Goal: Transaction & Acquisition: Book appointment/travel/reservation

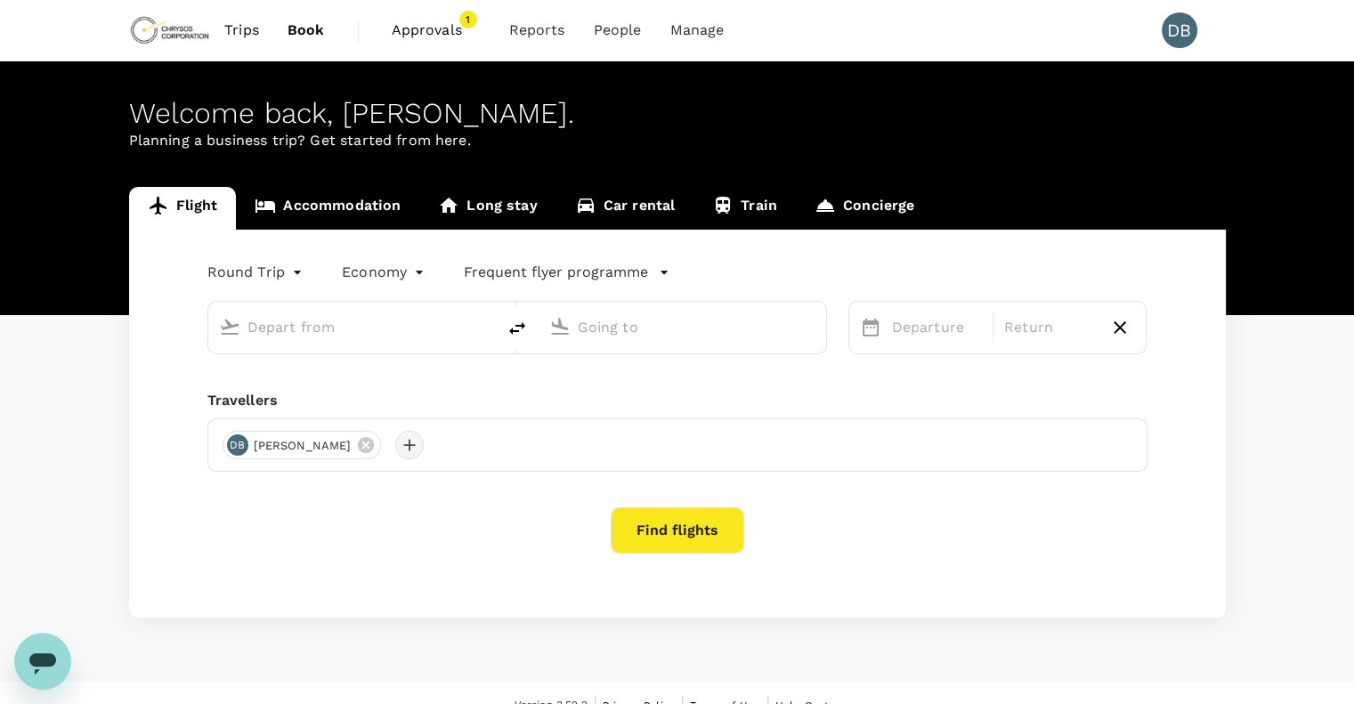
type input "Adelaide (ADL)"
type input "Vancouver Intl (YVR)"
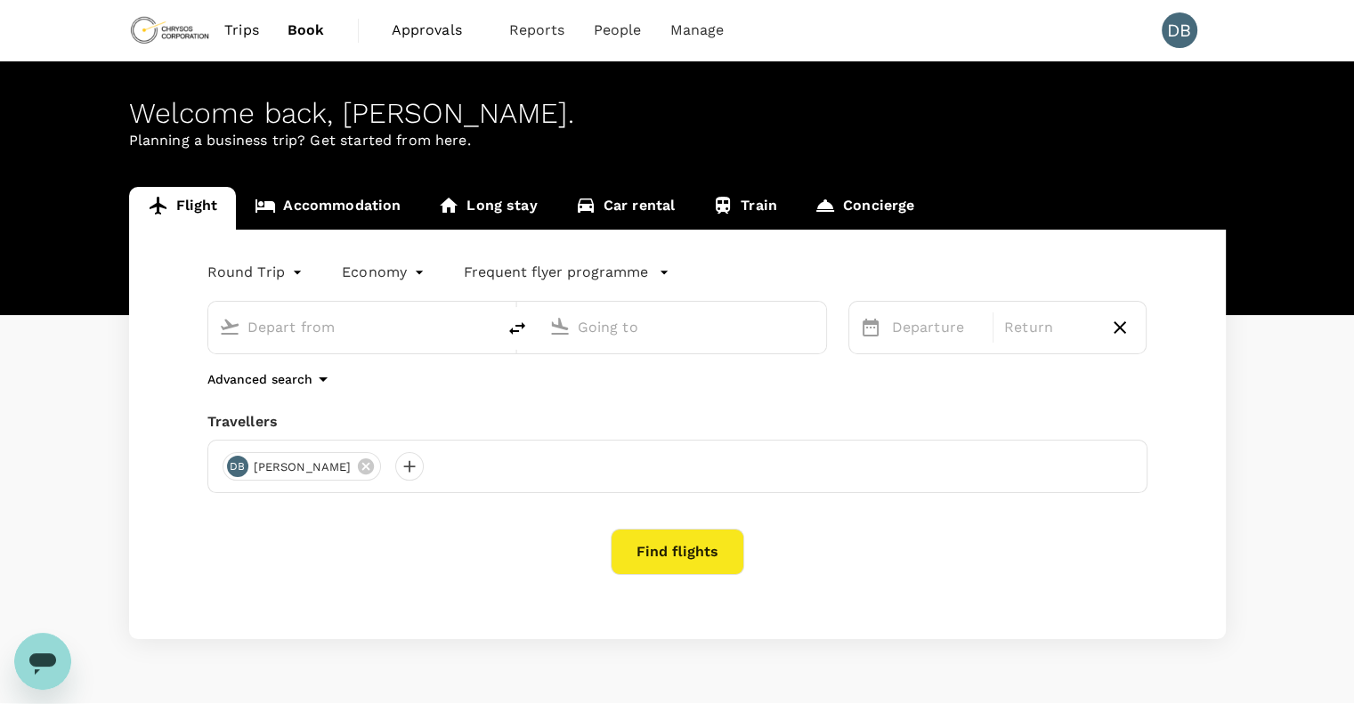
type input "Adelaide (ADL)"
type input "Vancouver Intl (YVR)"
click at [408, 457] on div at bounding box center [409, 466] width 28 height 28
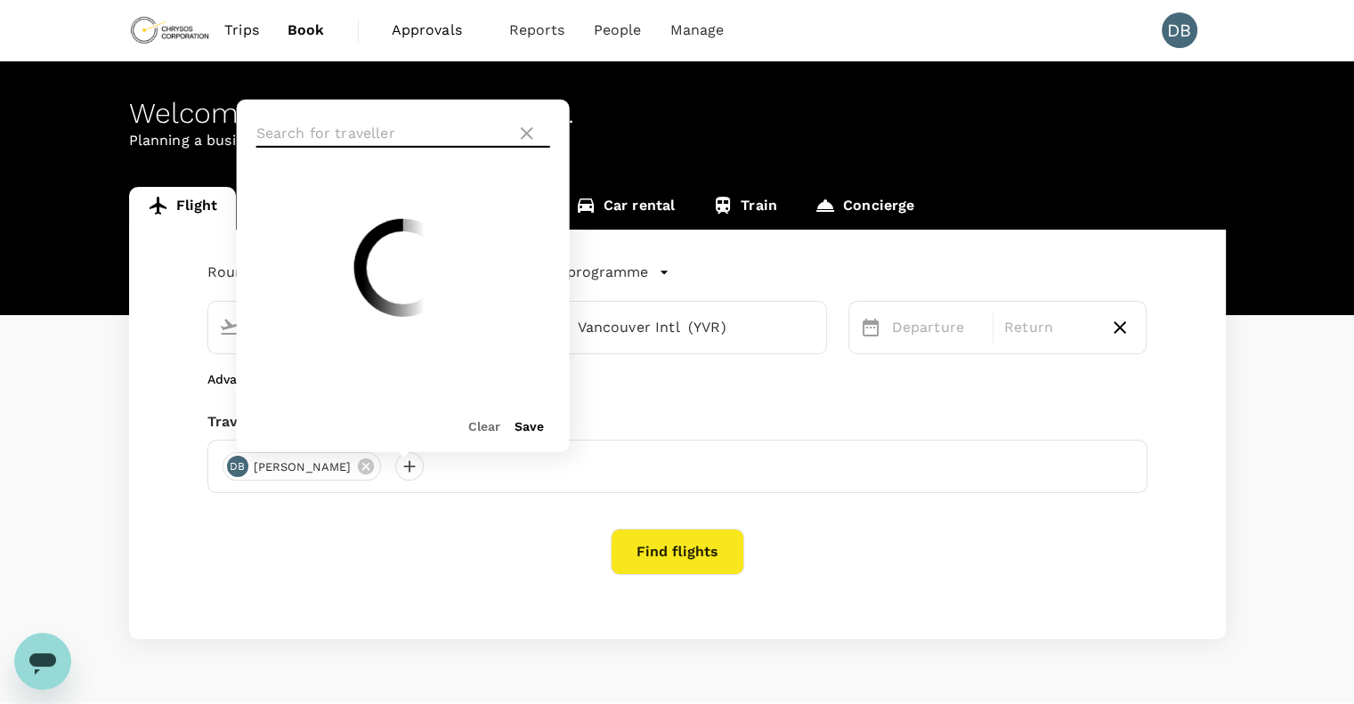
click at [332, 134] on input "text" at bounding box center [382, 133] width 253 height 28
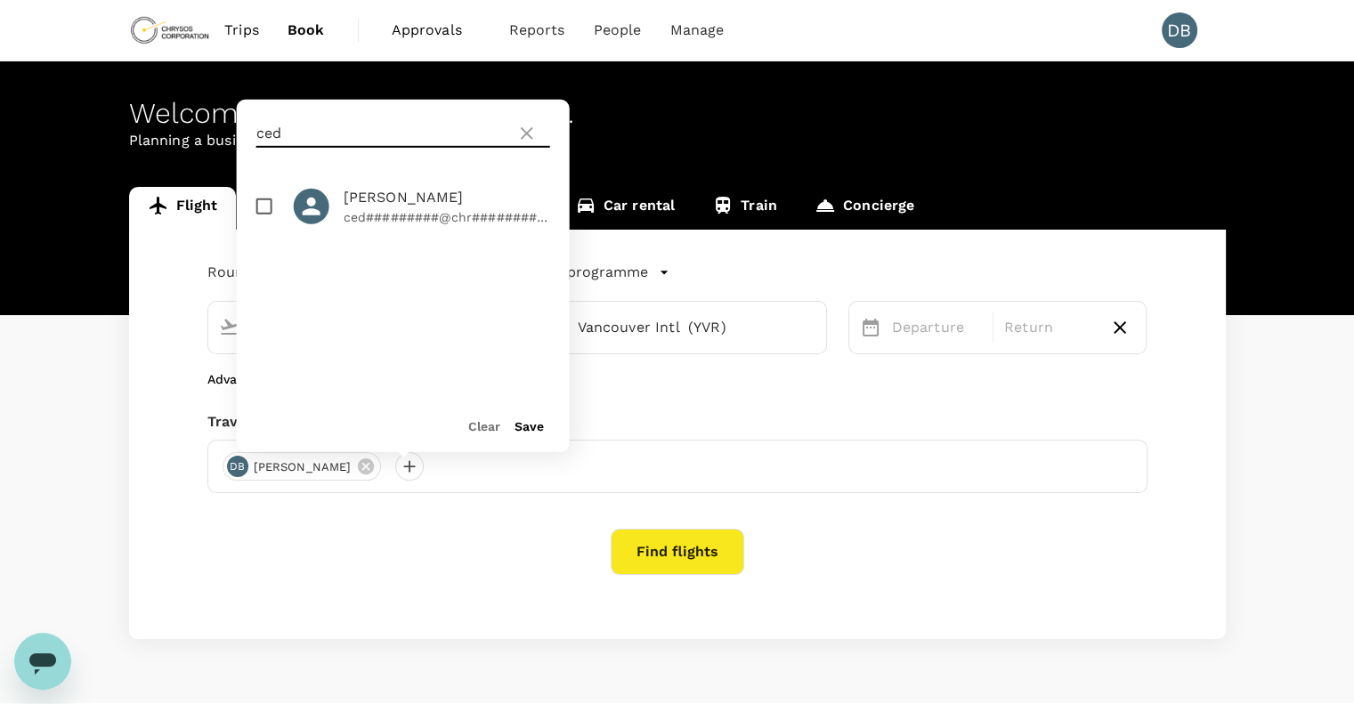
type input "ced"
click at [269, 204] on input "checkbox" at bounding box center [264, 206] width 37 height 37
checkbox input "true"
click at [527, 423] on button "Save" at bounding box center [528, 426] width 29 height 14
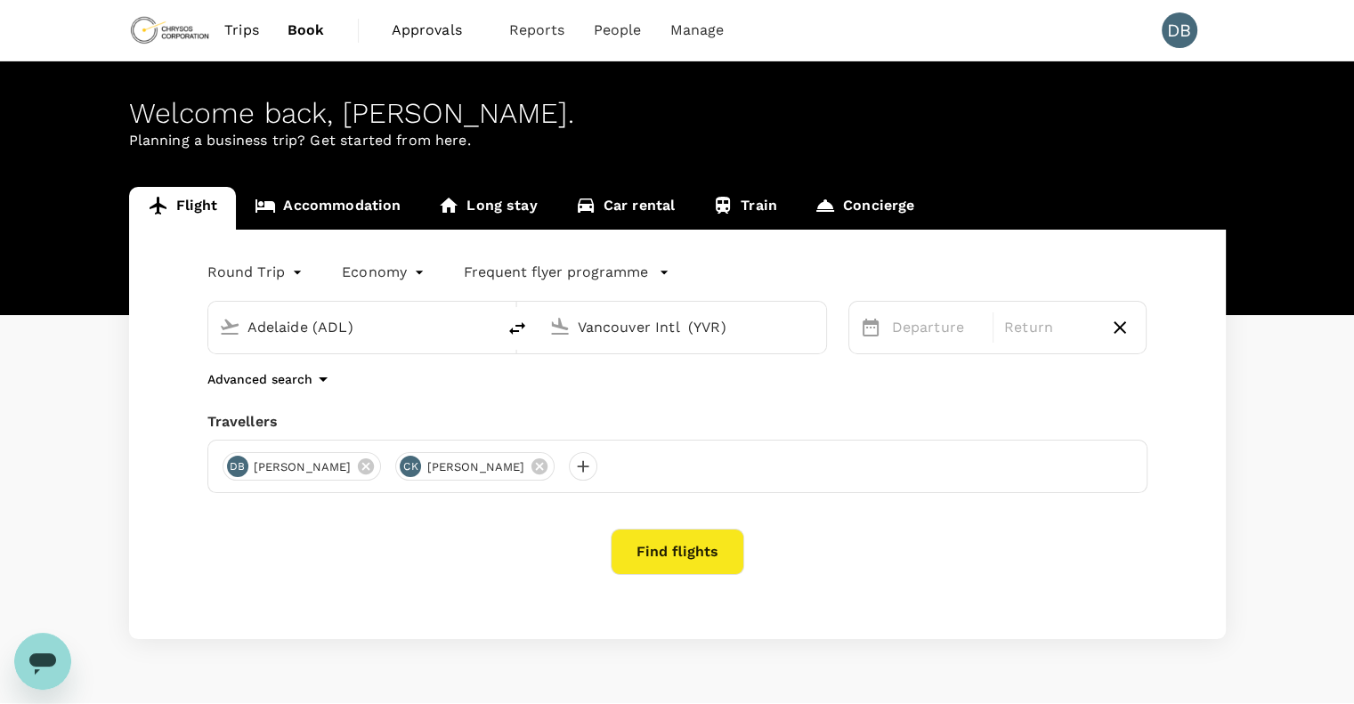
click at [364, 323] on input "Adelaide (ADL)" at bounding box center [352, 327] width 211 height 28
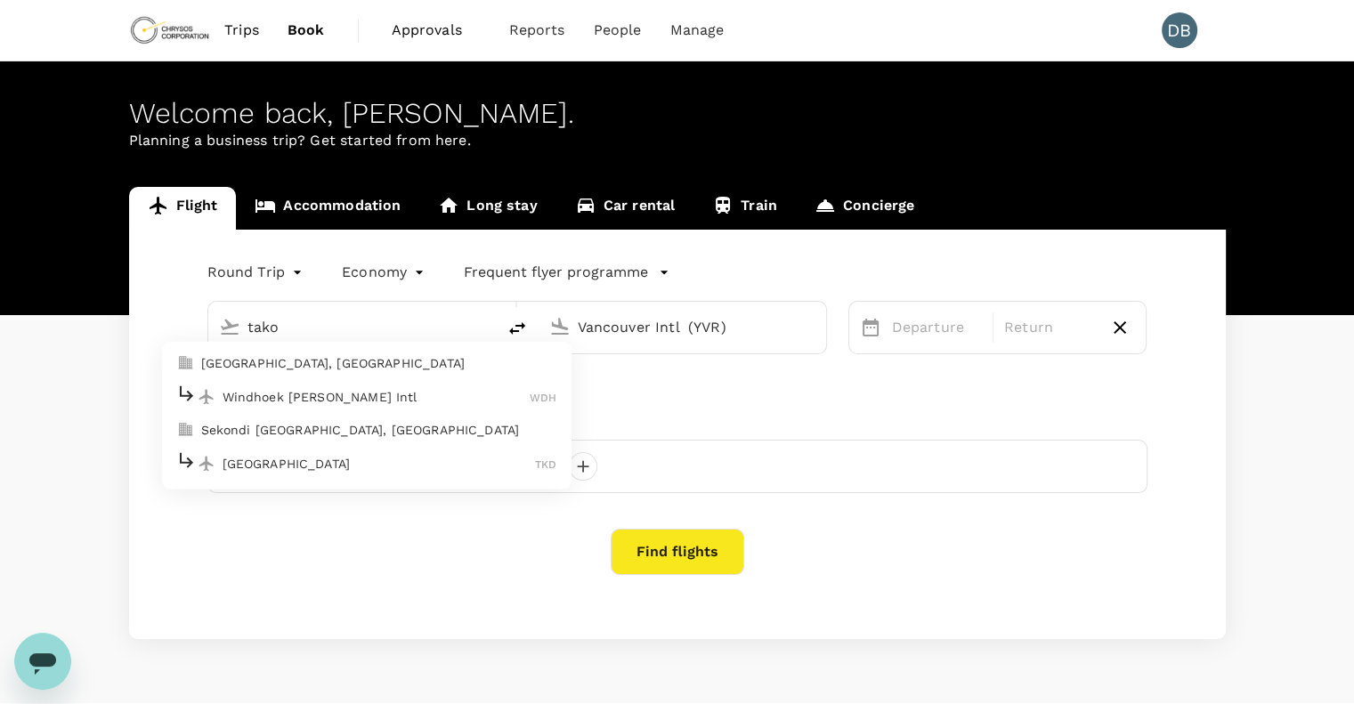
drag, startPoint x: 303, startPoint y: 328, endPoint x: 242, endPoint y: 328, distance: 60.5
click at [242, 328] on div "tako" at bounding box center [362, 324] width 245 height 36
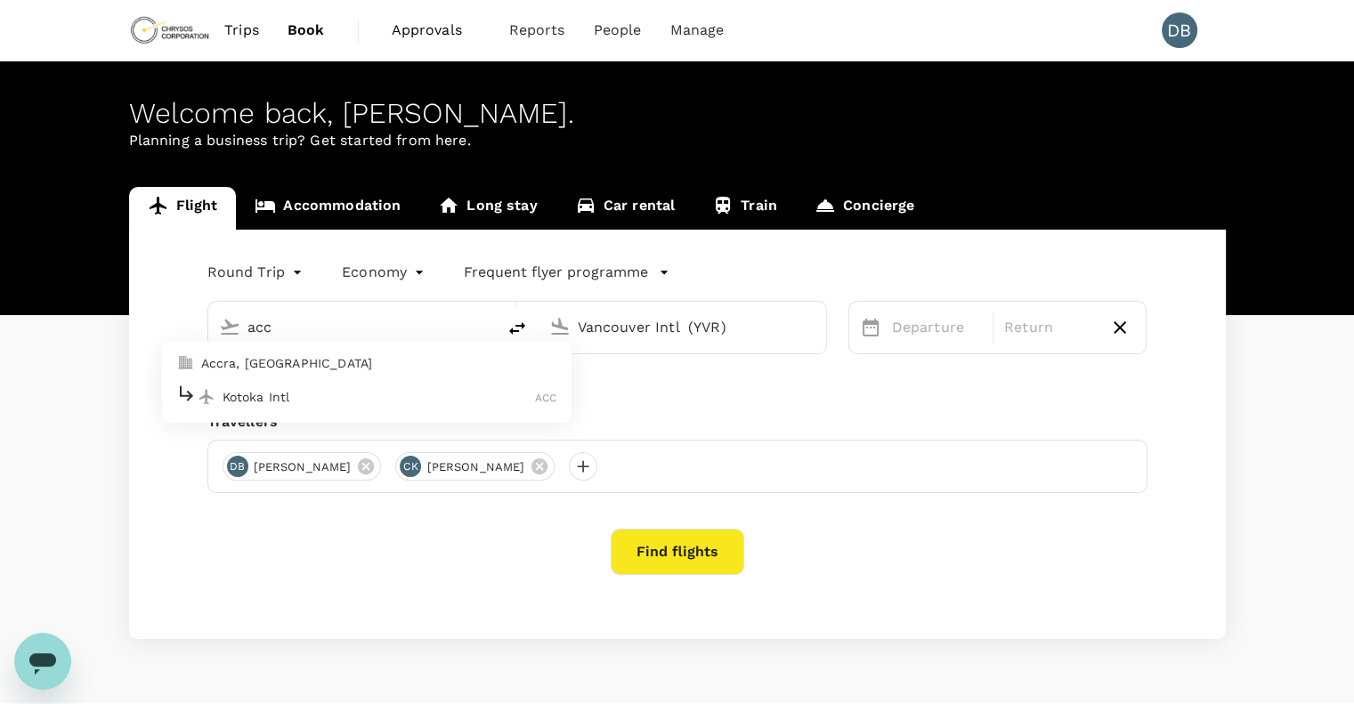
click at [287, 392] on p "Kotoka Intl" at bounding box center [378, 397] width 313 height 18
type input "Kotoka Intl (ACC)"
click at [607, 329] on input "Vancouver Intl (YVR)" at bounding box center [683, 327] width 211 height 28
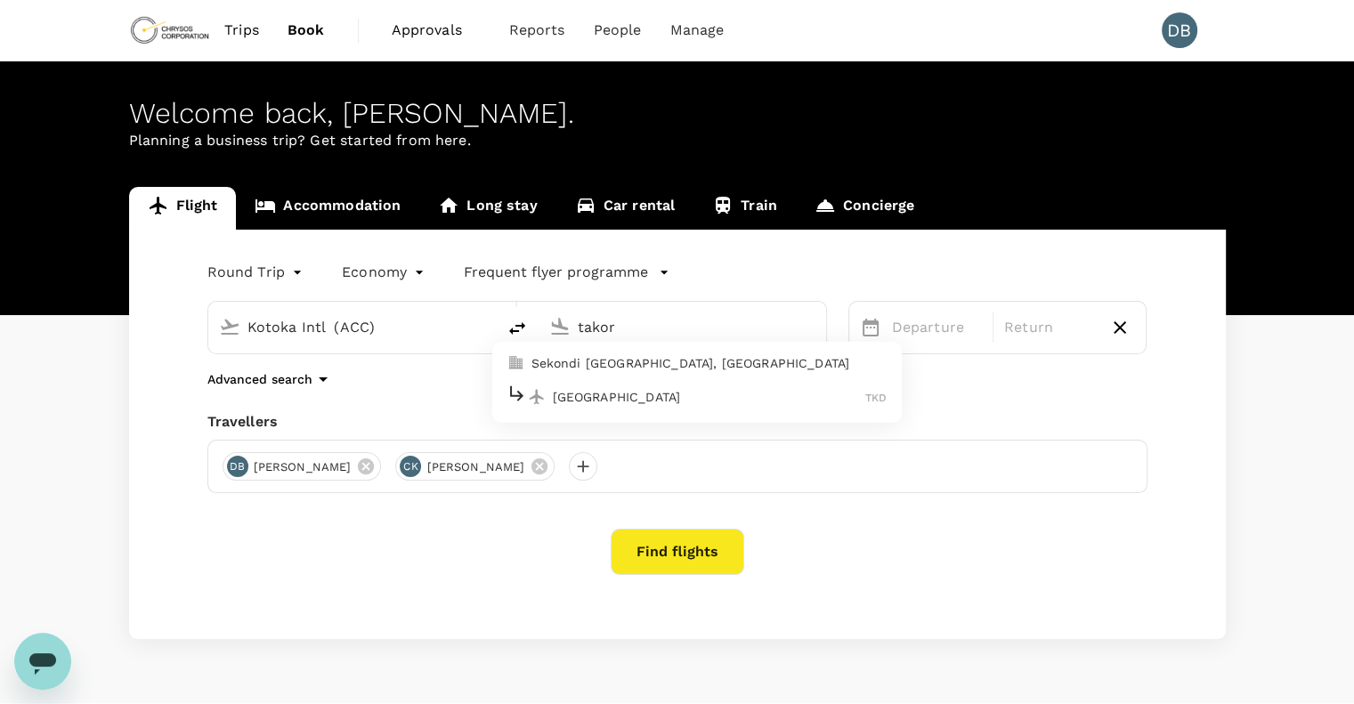
click at [629, 388] on p "[GEOGRAPHIC_DATA]" at bounding box center [709, 397] width 313 height 18
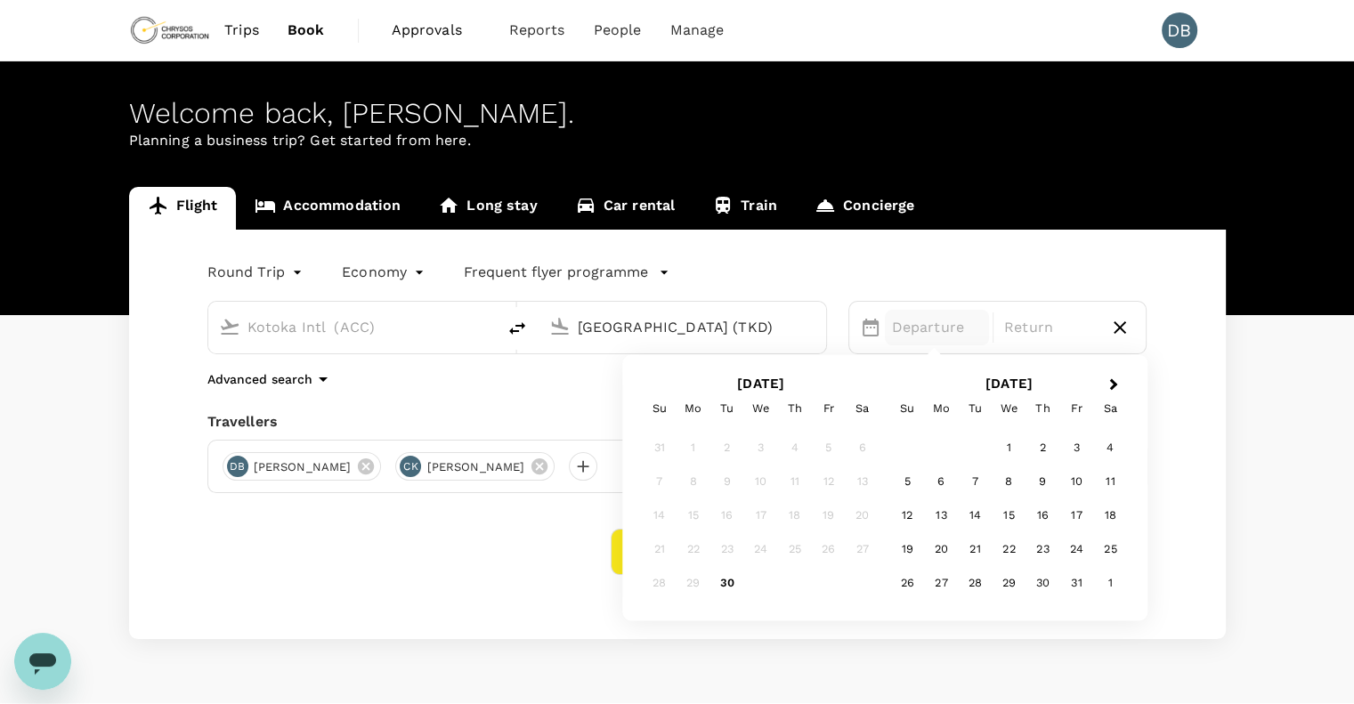
type input "[GEOGRAPHIC_DATA] (TKD)"
click at [925, 329] on p "Departure" at bounding box center [937, 327] width 90 height 21
click at [1074, 521] on div "17" at bounding box center [1076, 516] width 34 height 34
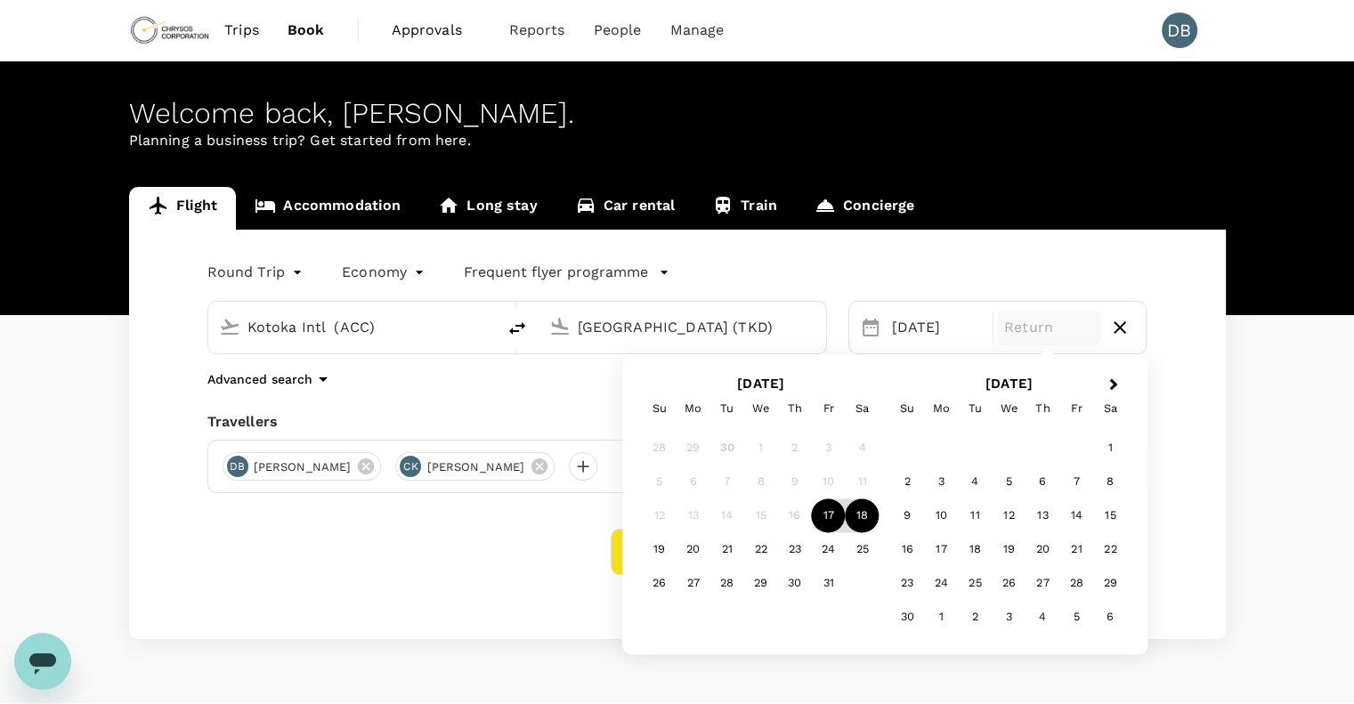
click at [860, 509] on div "18" at bounding box center [862, 516] width 34 height 34
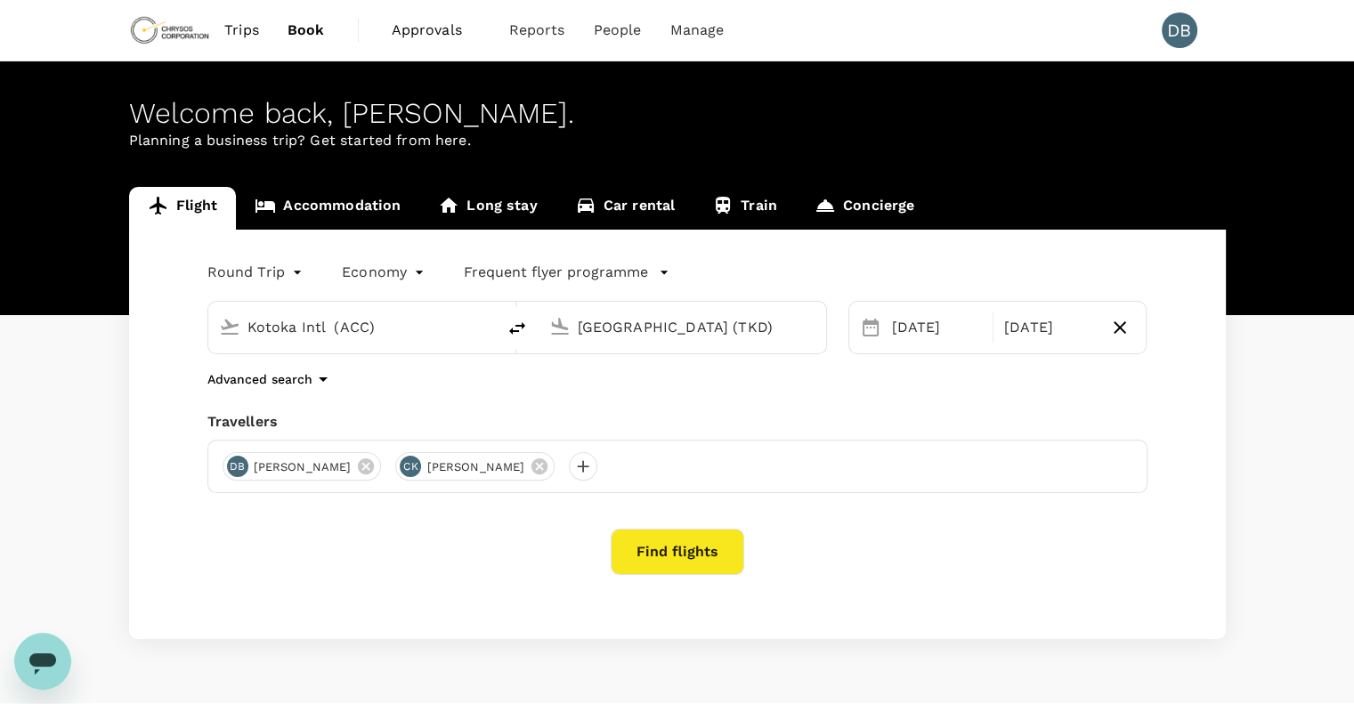
click at [742, 392] on div "Round Trip roundtrip Economy economy Frequent flyer programme Kotoka Intl (ACC)…" at bounding box center [677, 434] width 1096 height 409
click at [699, 559] on button "Find flights" at bounding box center [676, 552] width 133 height 46
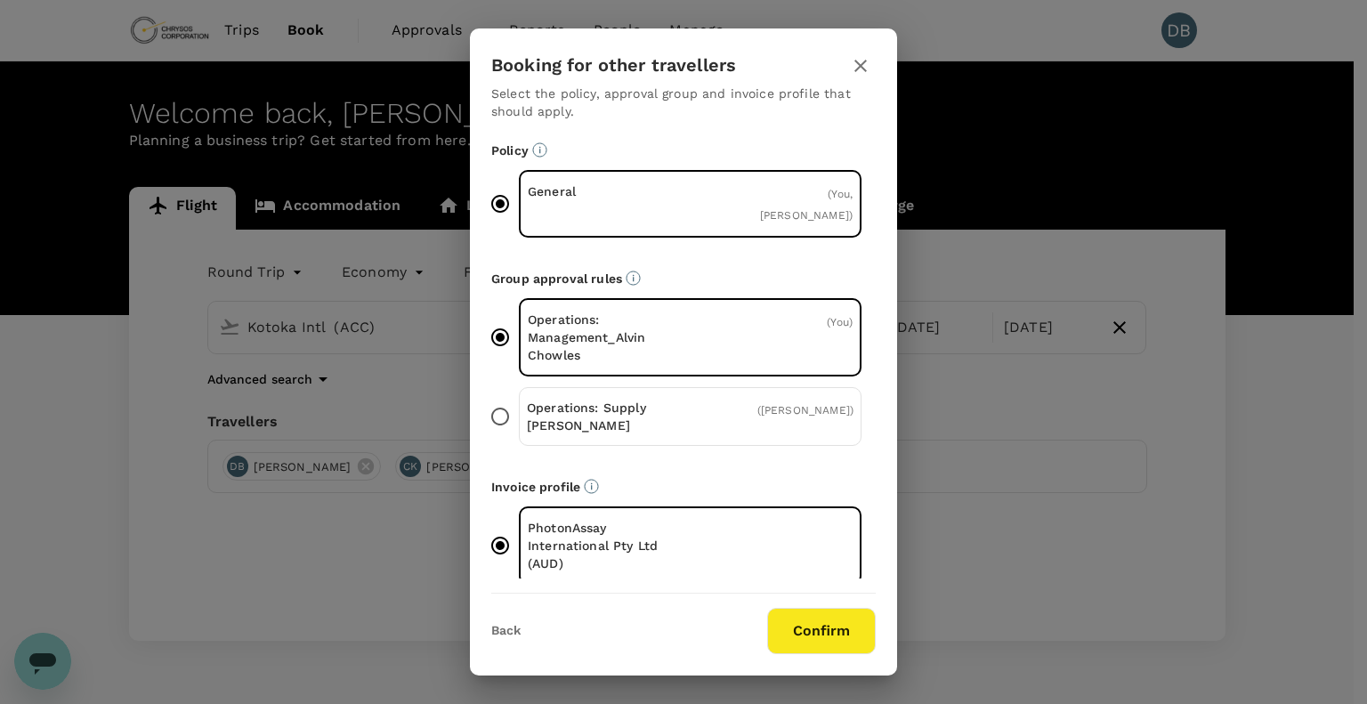
click at [505, 403] on input "Operations: Supply [PERSON_NAME] ( [PERSON_NAME] )" at bounding box center [499, 416] width 37 height 37
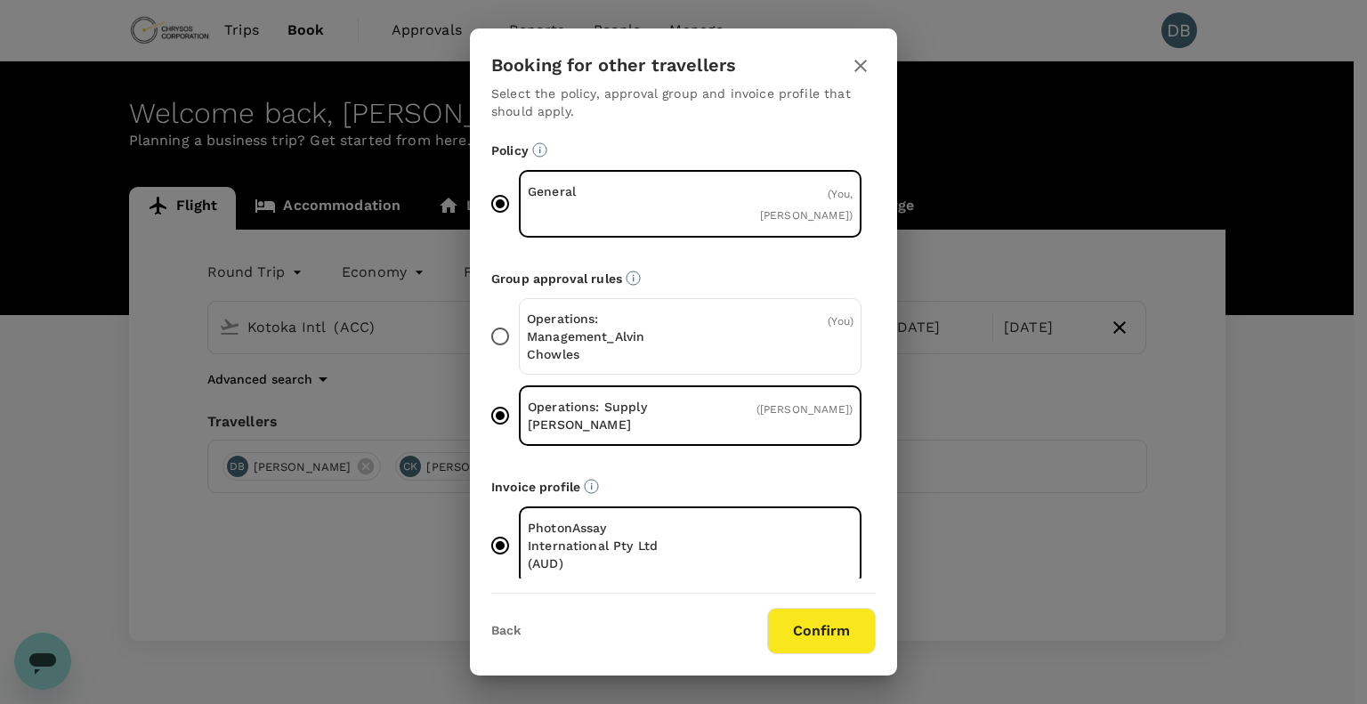
click at [505, 318] on input "Operations: Management_Alvin Chowles ( You )" at bounding box center [499, 336] width 37 height 37
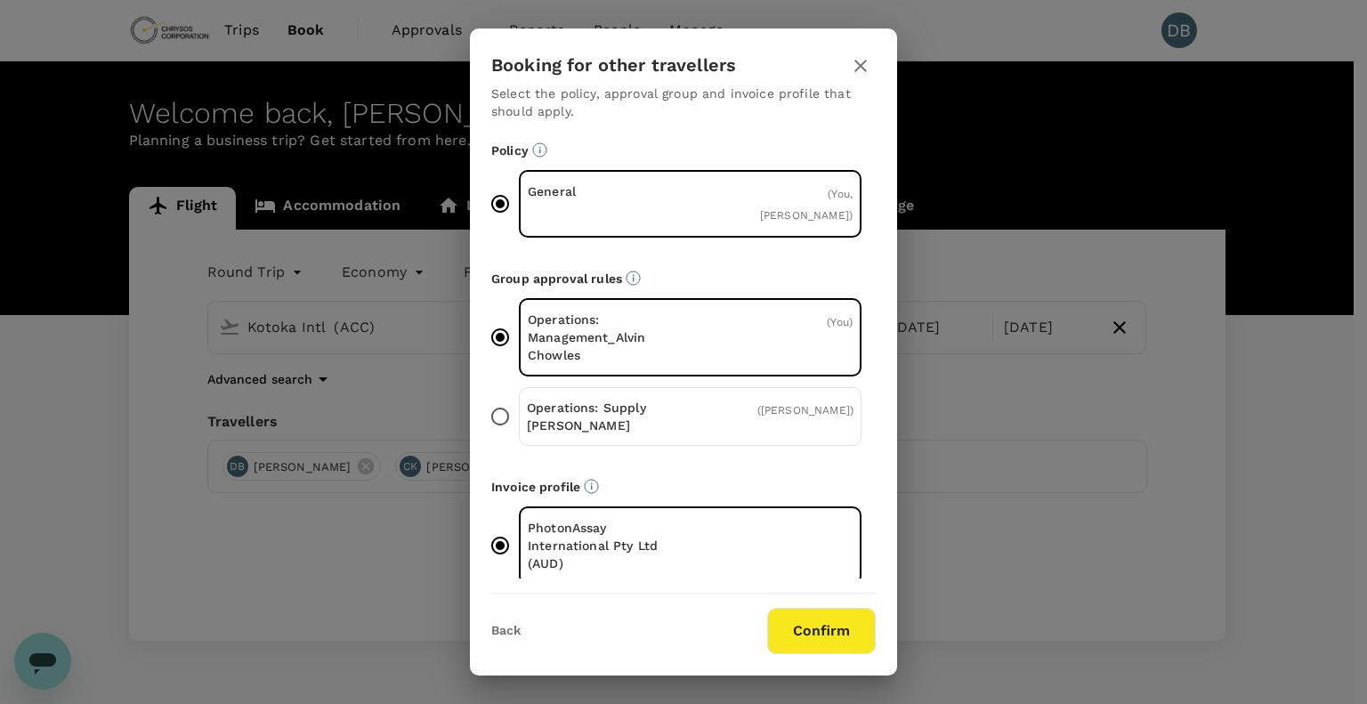
click at [847, 625] on button "Confirm" at bounding box center [821, 631] width 109 height 46
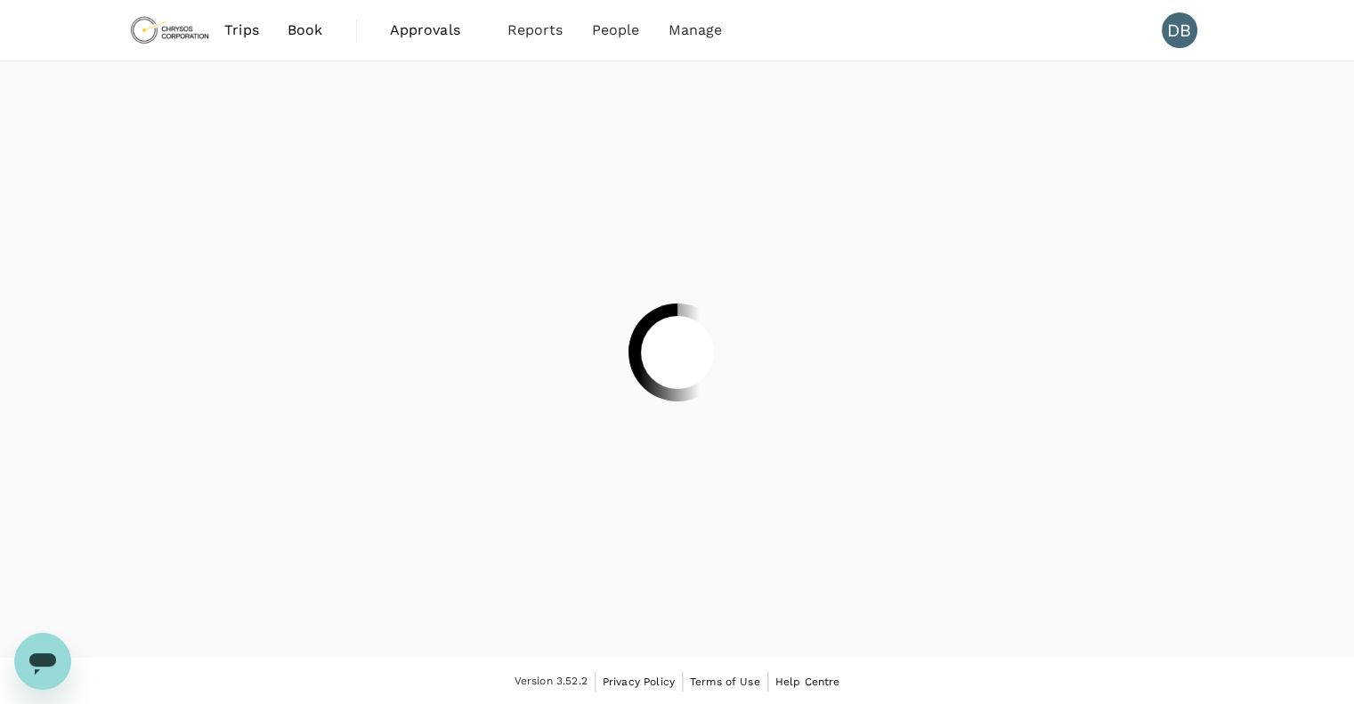
click at [693, 554] on div at bounding box center [677, 352] width 1354 height 704
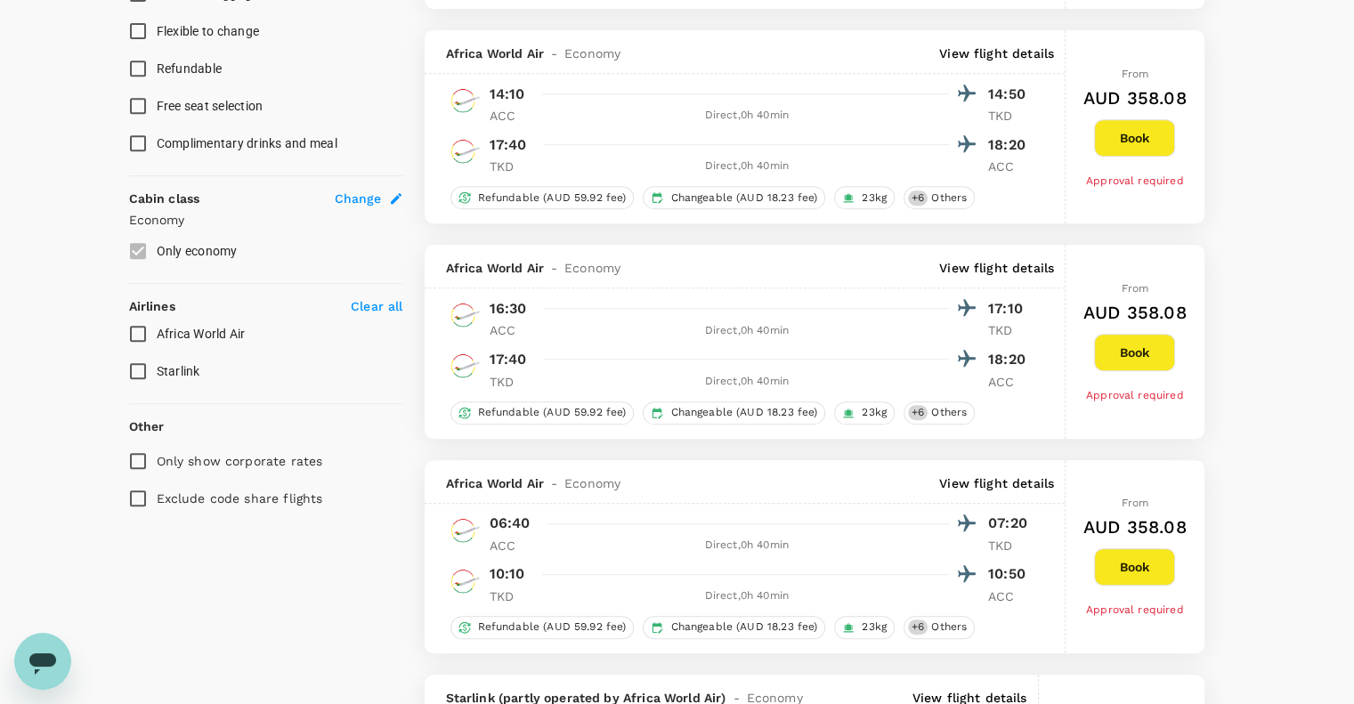
scroll to position [890, 0]
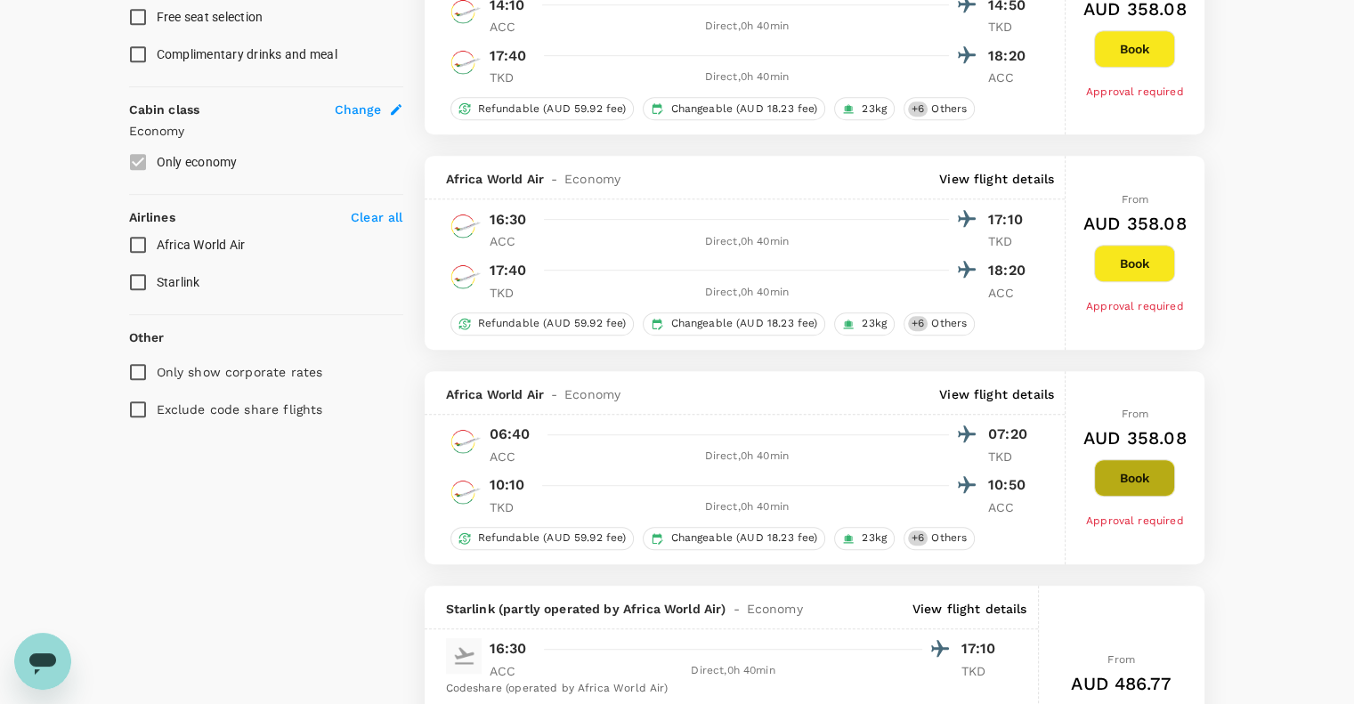
click at [1121, 490] on button "Book" at bounding box center [1134, 477] width 81 height 37
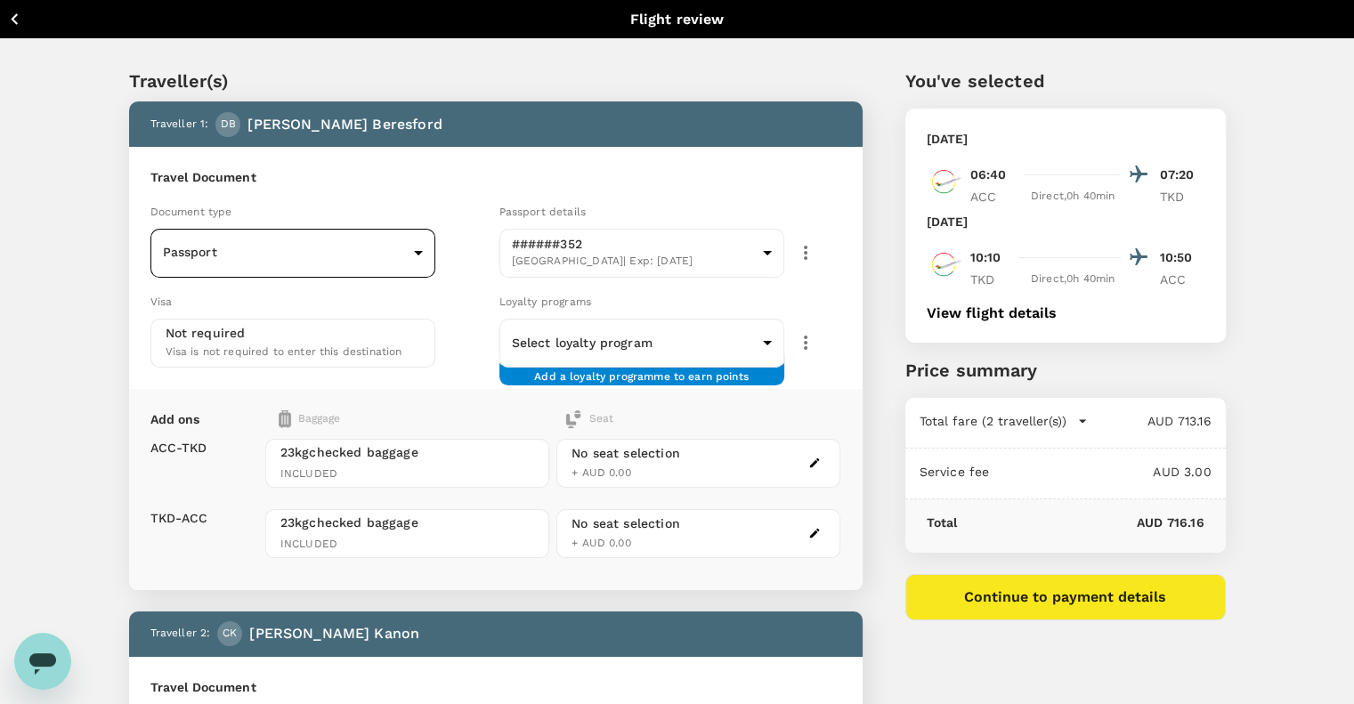
click at [408, 260] on body "Back to flight results Flight review Traveller(s) Traveller 1 : DB [PERSON_NAME…" at bounding box center [677, 664] width 1354 height 1328
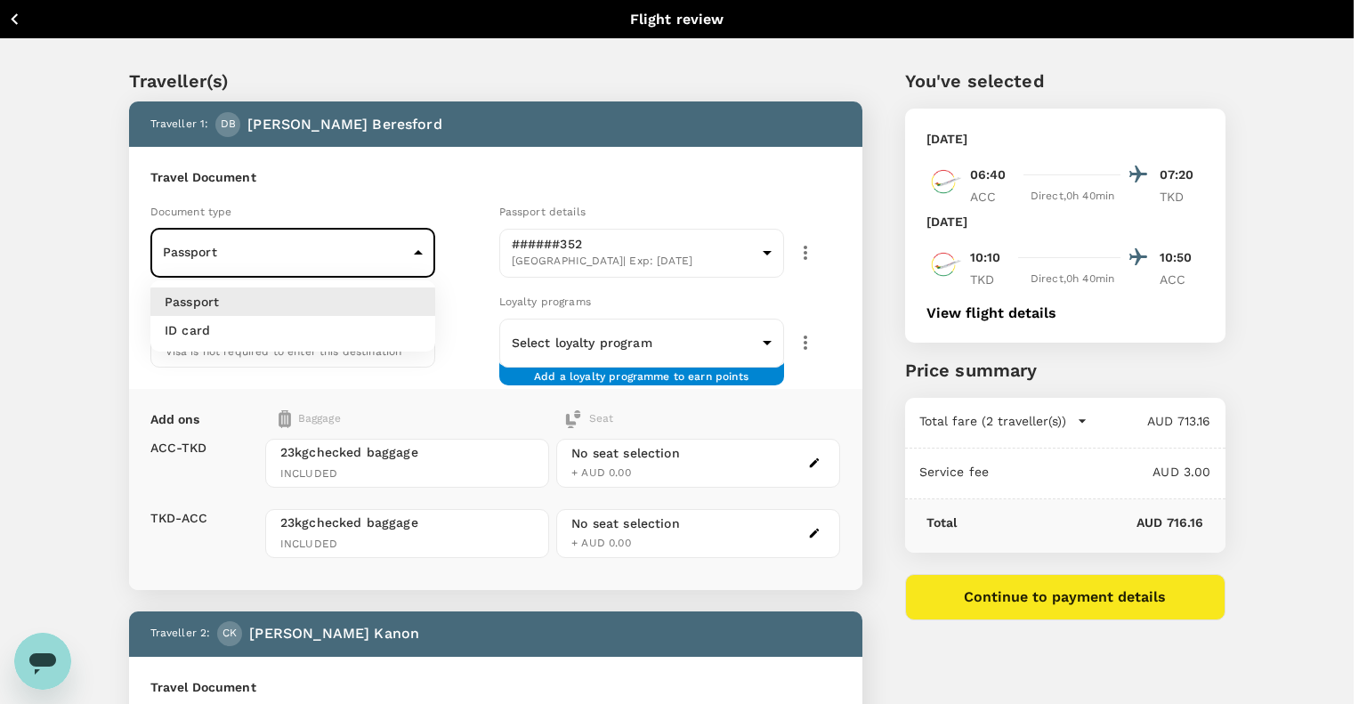
click at [452, 264] on div at bounding box center [683, 352] width 1367 height 704
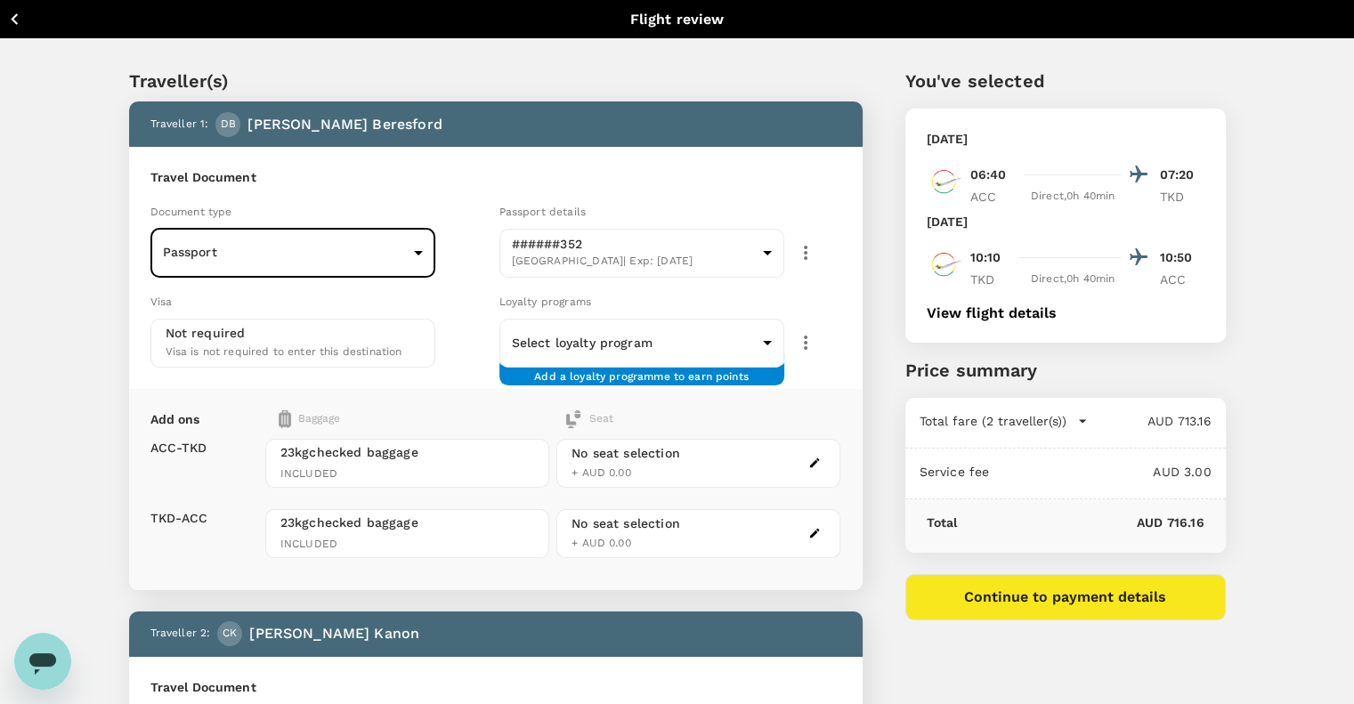
click at [1079, 594] on button "Continue to payment details" at bounding box center [1065, 597] width 320 height 46
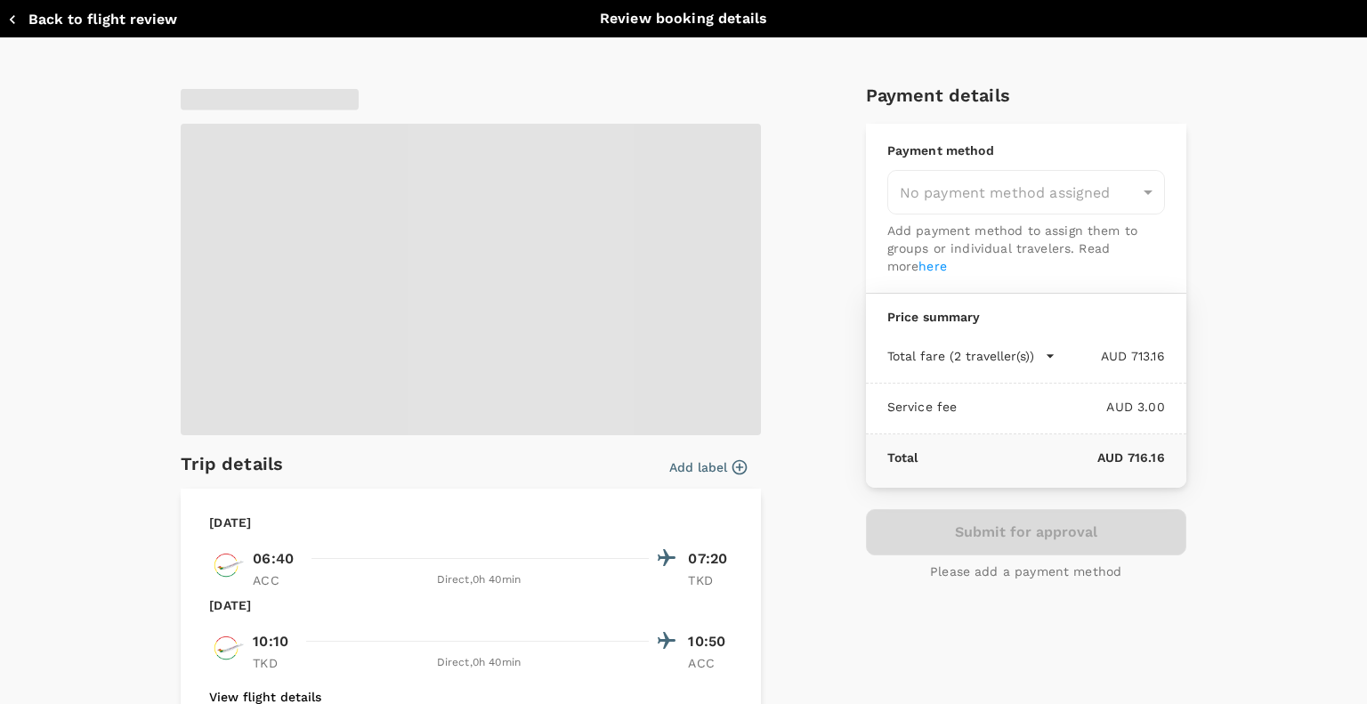
type input "9c4289b1-14a3-4119-8736-521306e5ca8f"
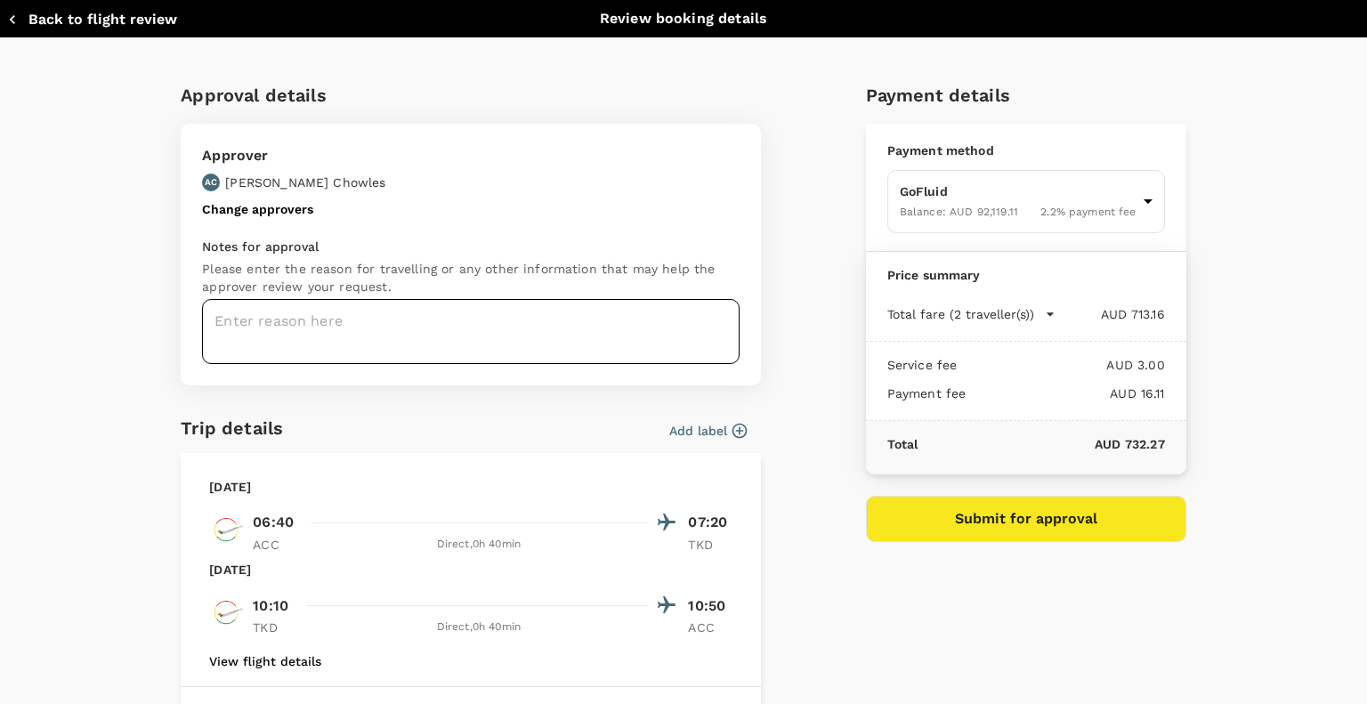
click at [384, 331] on textarea at bounding box center [470, 331] width 537 height 65
type textarea "trip to [GEOGRAPHIC_DATA]"
click at [968, 521] on button "Submit for approval" at bounding box center [1026, 519] width 320 height 46
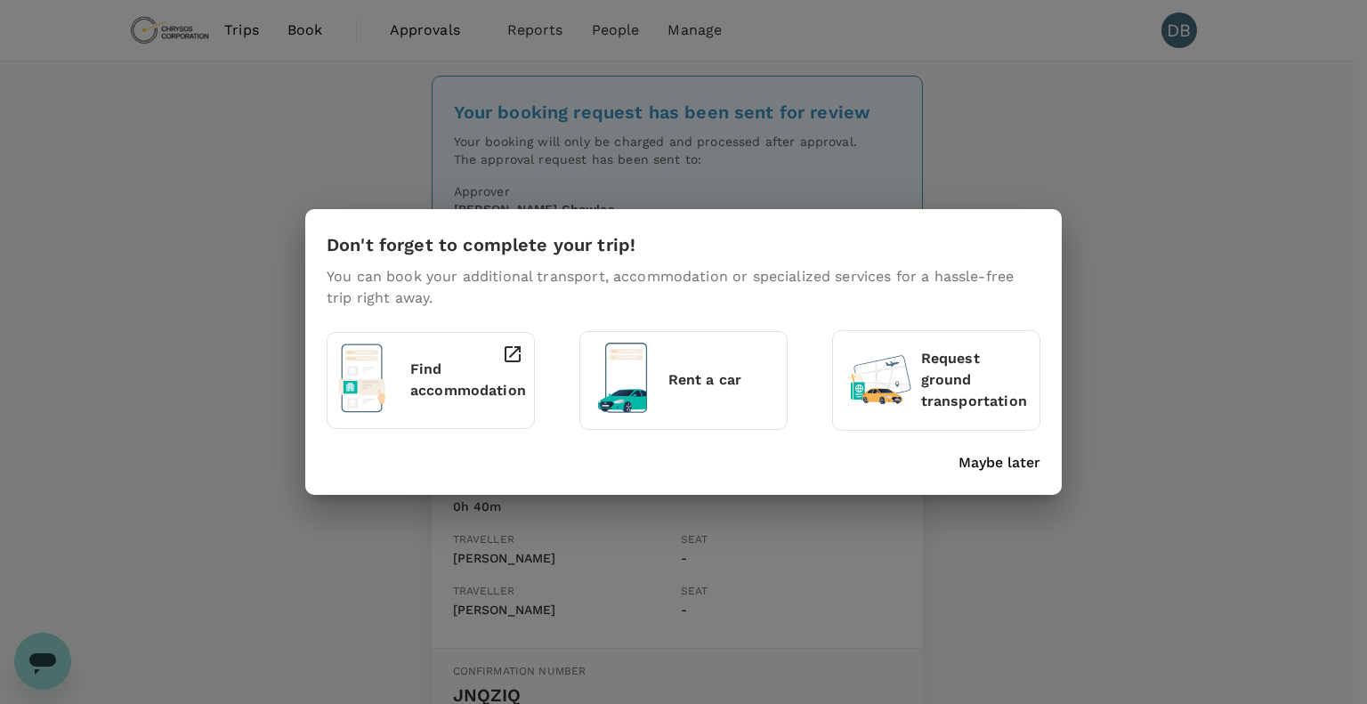
click at [1132, 242] on div "Don't forget to complete your trip! You can book your additional transport, acc…" at bounding box center [683, 352] width 1367 height 704
click at [295, 158] on div "Don't forget to complete your trip! You can book your additional transport, acc…" at bounding box center [683, 352] width 1367 height 704
click at [1006, 463] on p "Maybe later" at bounding box center [999, 462] width 82 height 21
